Goal: Check status

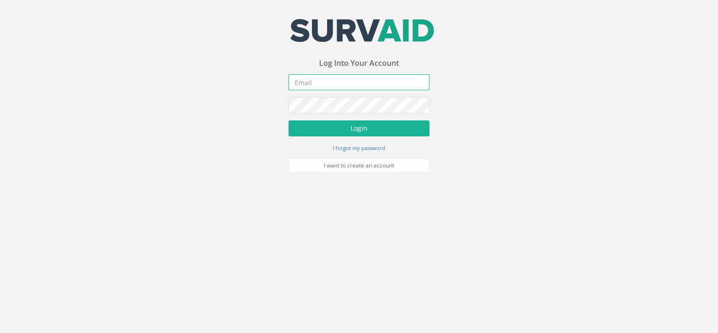
click at [340, 83] on input "email" at bounding box center [358, 82] width 141 height 16
type input "[EMAIL_ADDRESS][DOMAIN_NAME]"
click at [288, 120] on button "Login" at bounding box center [358, 128] width 141 height 16
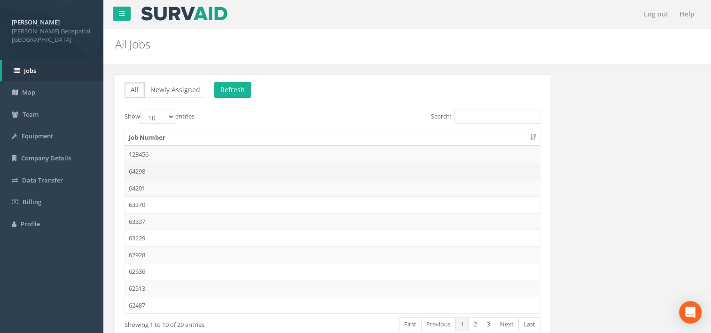
click at [156, 170] on td "64298" at bounding box center [332, 171] width 415 height 17
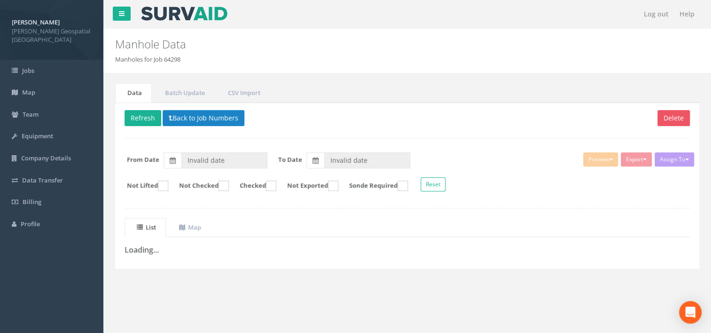
type input "[DATE]"
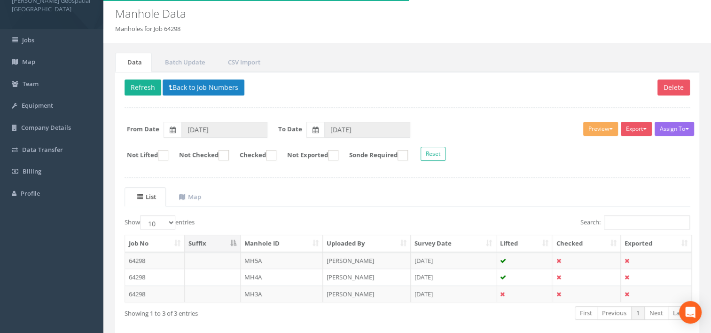
scroll to position [47, 0]
